Goal: Task Accomplishment & Management: Manage account settings

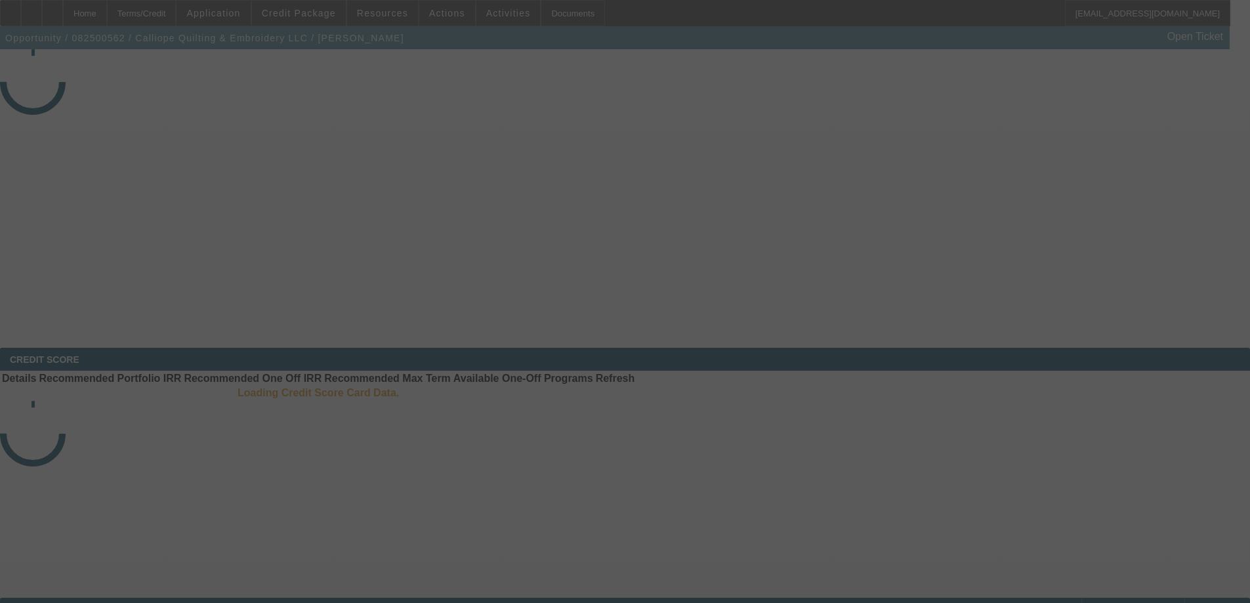
select select "4"
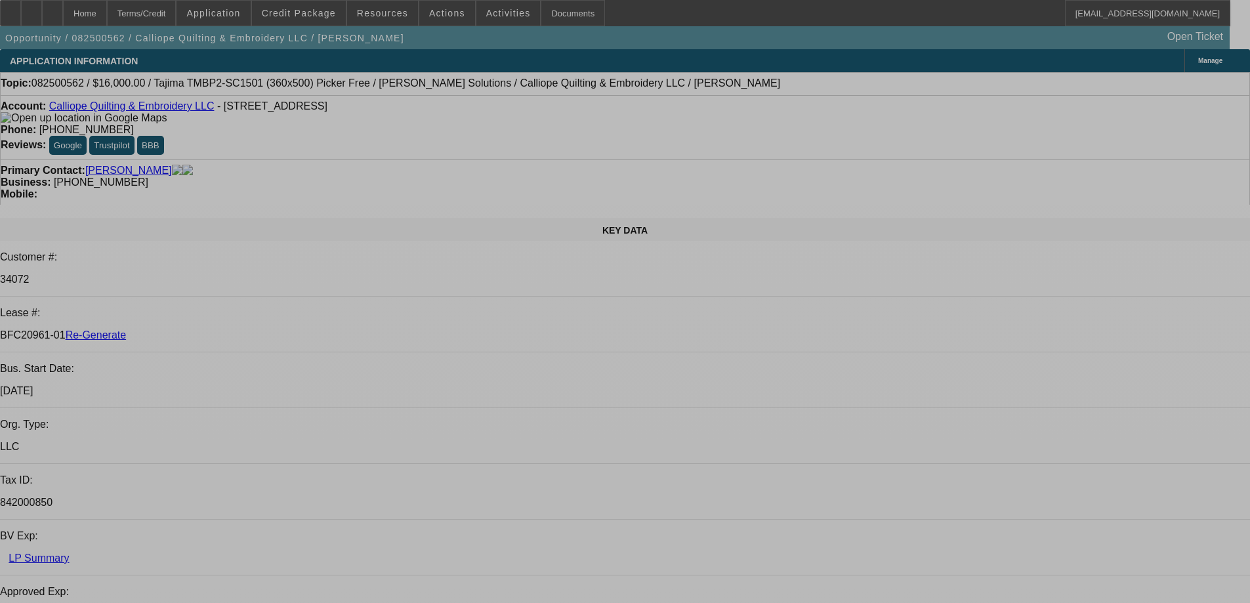
select select "0"
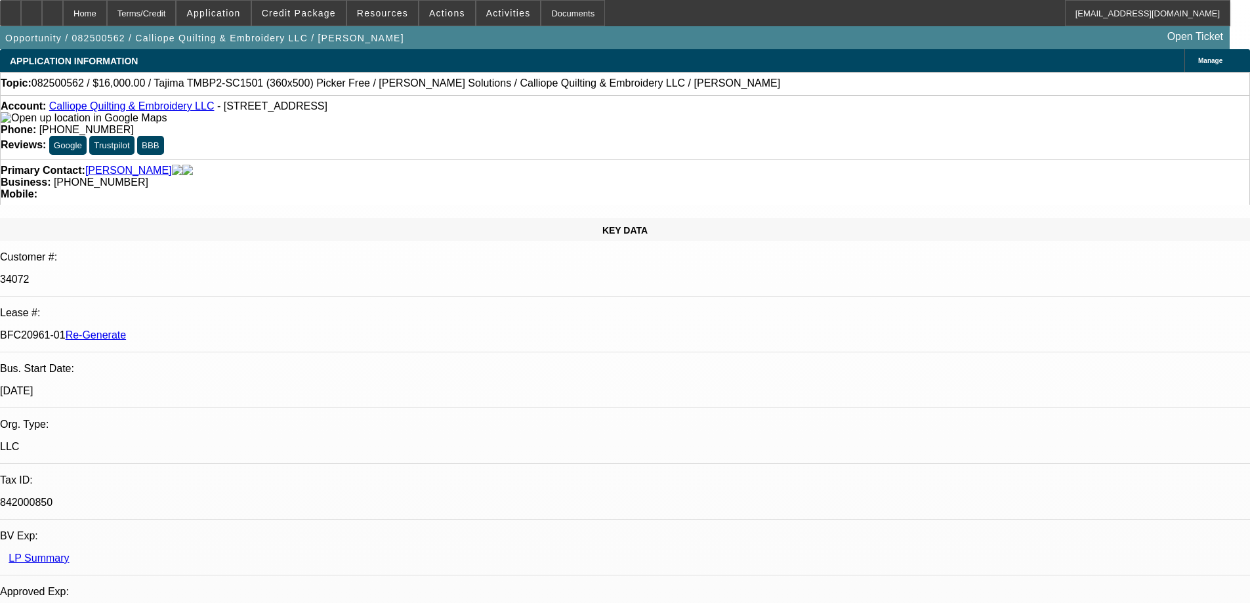
select select "2"
select select "0.1"
select select "4"
click at [558, 17] on div "Documents" at bounding box center [573, 13] width 64 height 26
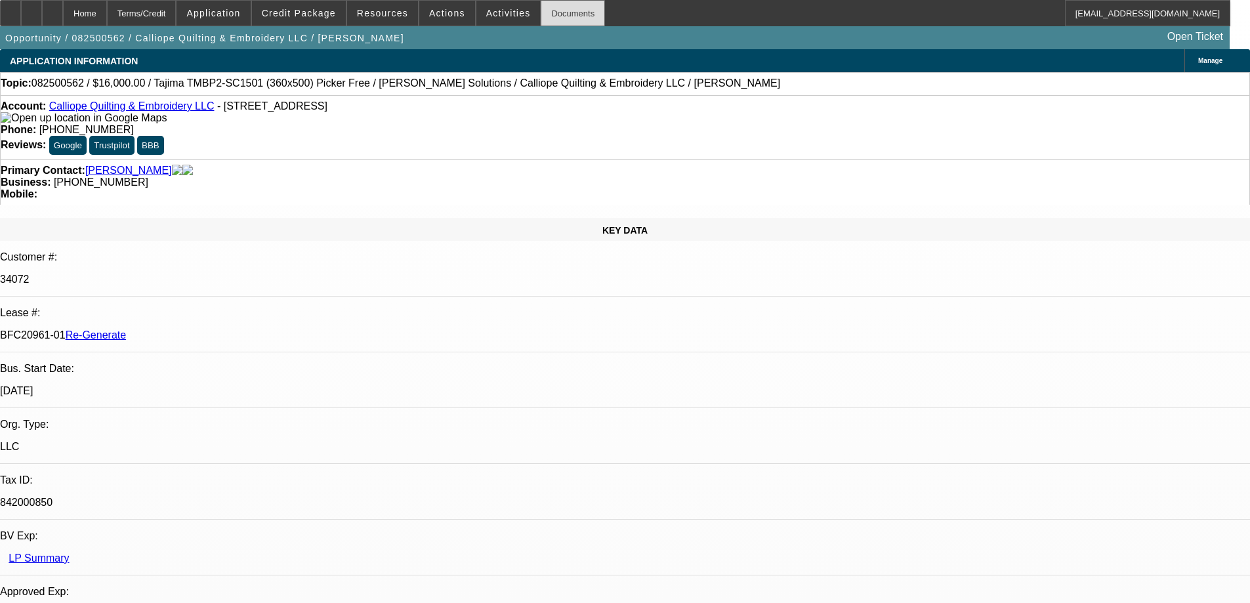
click at [544, 17] on div "Documents" at bounding box center [573, 13] width 64 height 26
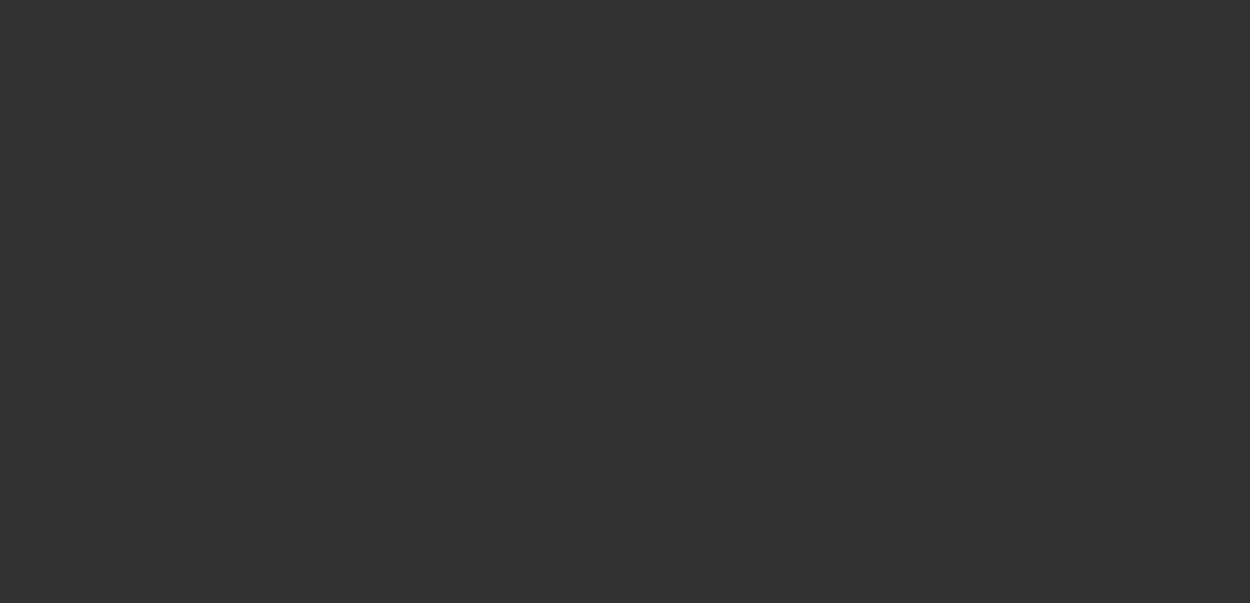
select select "4"
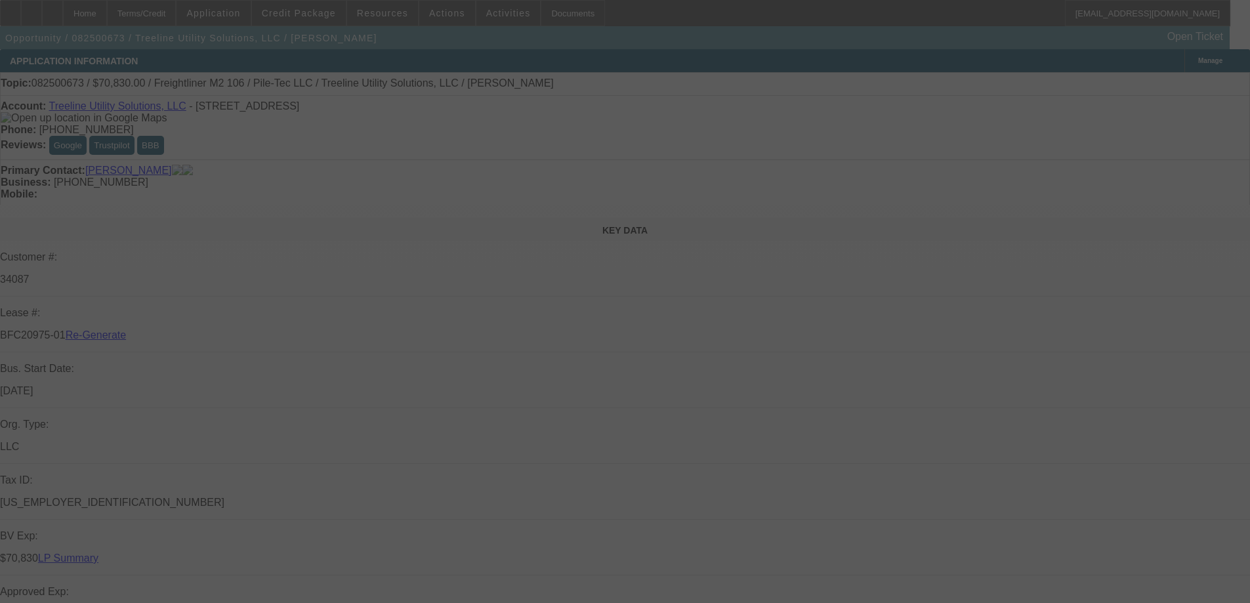
select select "0"
select select "2"
select select "0"
select select "6"
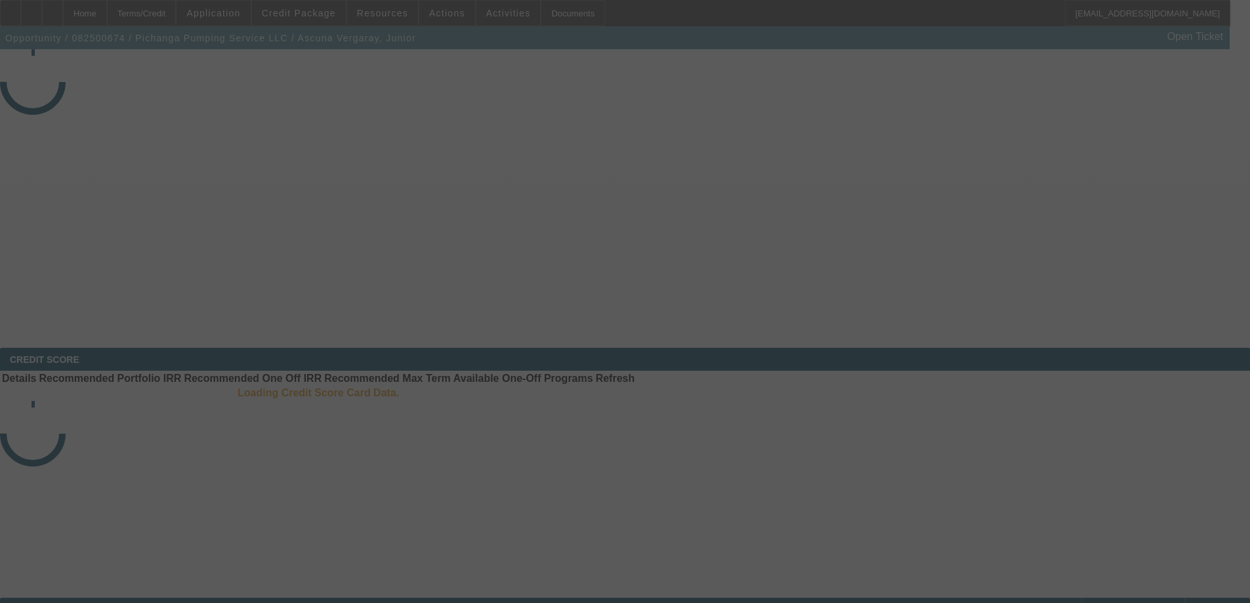
select select "3"
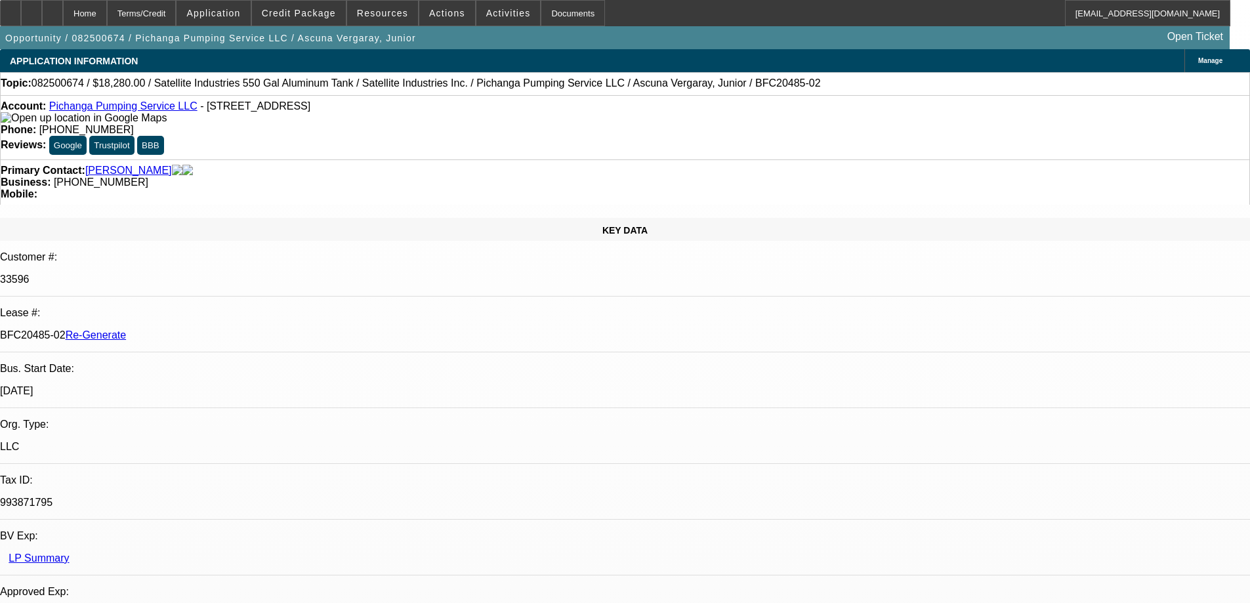
select select "0"
select select "2"
select select "0.1"
select select "4"
